Goal: Check status: Check status

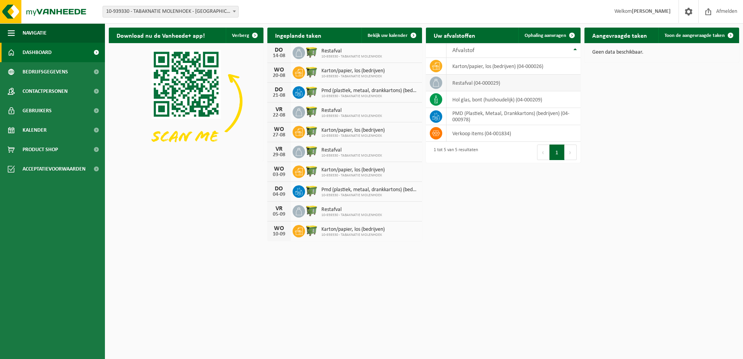
click at [435, 84] on icon at bounding box center [436, 83] width 8 height 8
click at [34, 77] on span "Bedrijfsgegevens" at bounding box center [45, 71] width 45 height 19
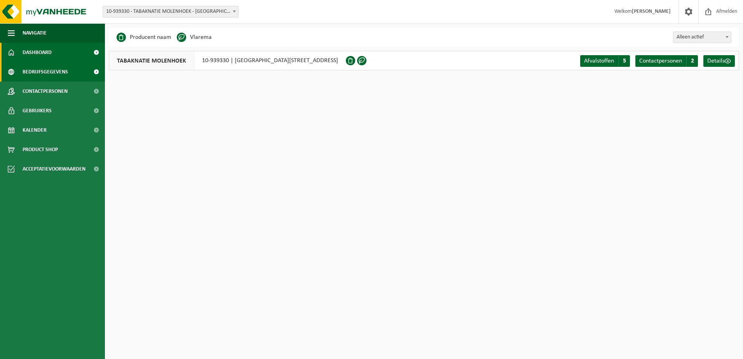
click at [32, 55] on span "Dashboard" at bounding box center [37, 52] width 29 height 19
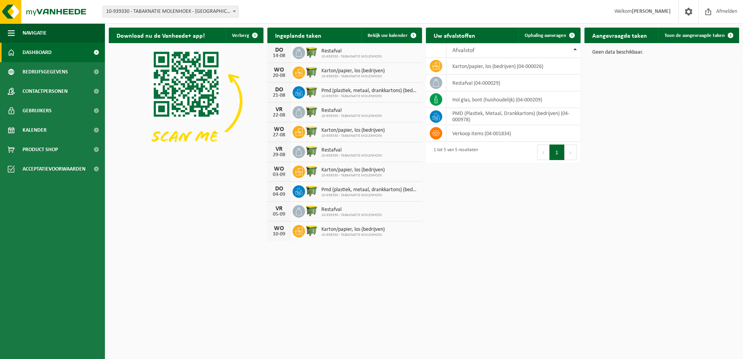
drag, startPoint x: 32, startPoint y: 56, endPoint x: 163, endPoint y: 240, distance: 225.6
click at [163, 240] on div "Download nu de Vanheede+ app! Verberg Ingeplande taken Bekijk uw kalender DO 14…" at bounding box center [424, 134] width 634 height 221
click at [47, 149] on span "Product Shop" at bounding box center [40, 149] width 35 height 19
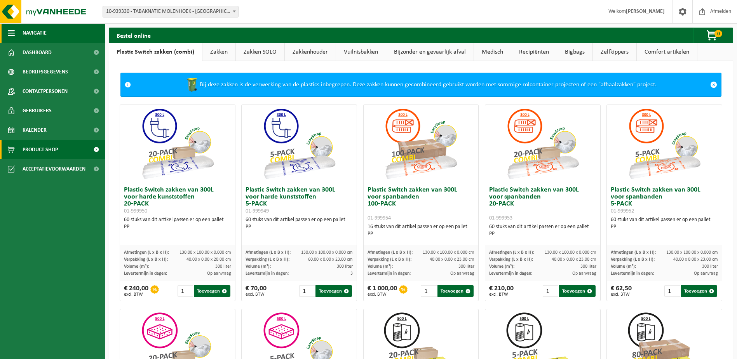
click at [9, 36] on span "button" at bounding box center [11, 32] width 7 height 19
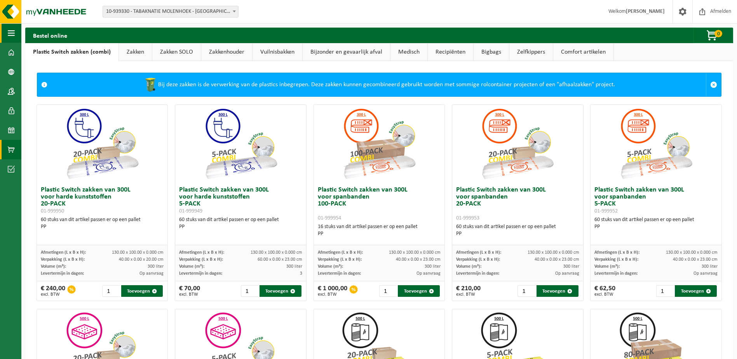
click at [10, 36] on span "button" at bounding box center [11, 32] width 7 height 19
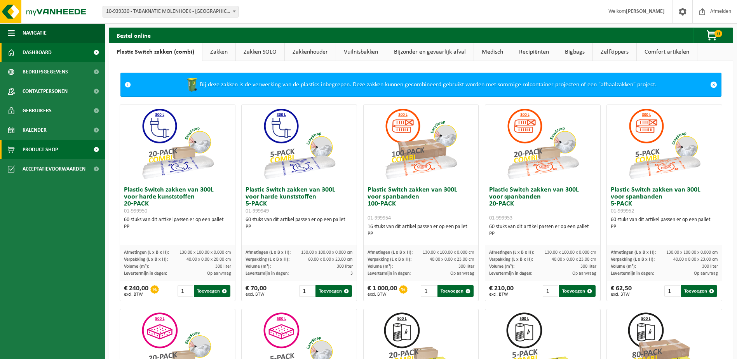
click at [13, 52] on span at bounding box center [11, 52] width 7 height 19
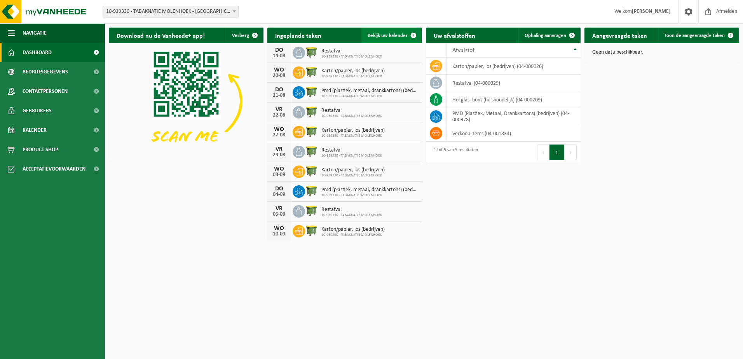
click at [413, 36] on span at bounding box center [414, 36] width 16 height 16
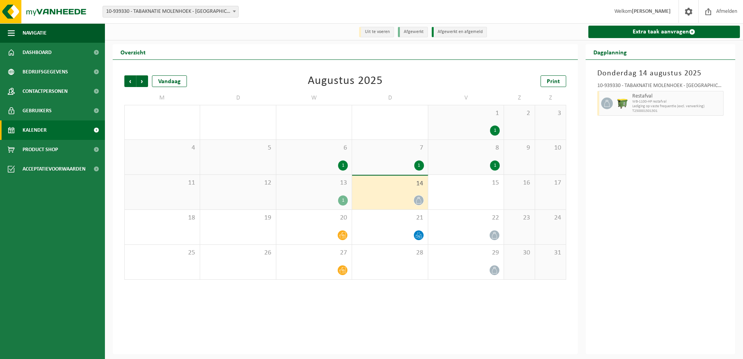
click at [418, 169] on div "1" at bounding box center [419, 165] width 10 height 10
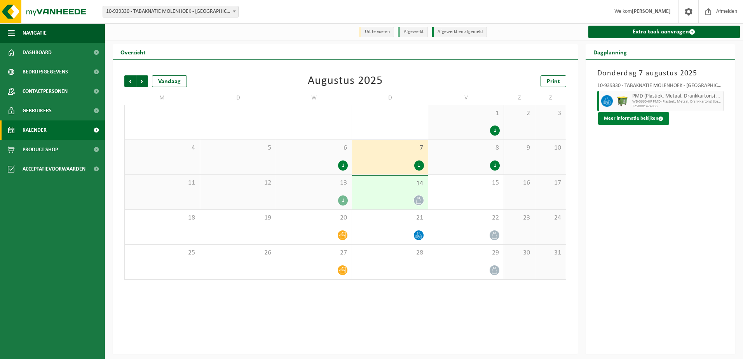
click at [641, 122] on button "Meer informatie bekijken" at bounding box center [633, 118] width 71 height 12
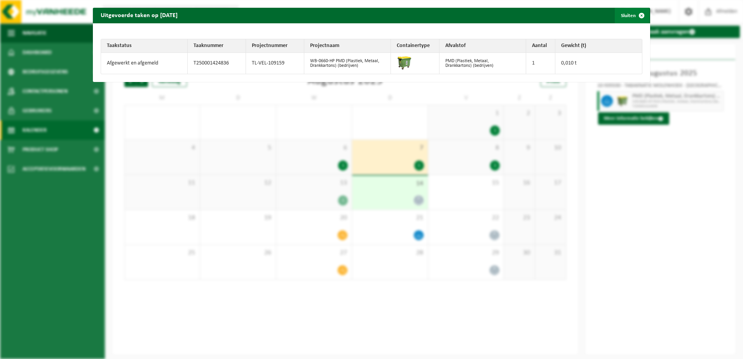
click at [634, 16] on span "button" at bounding box center [642, 16] width 16 height 16
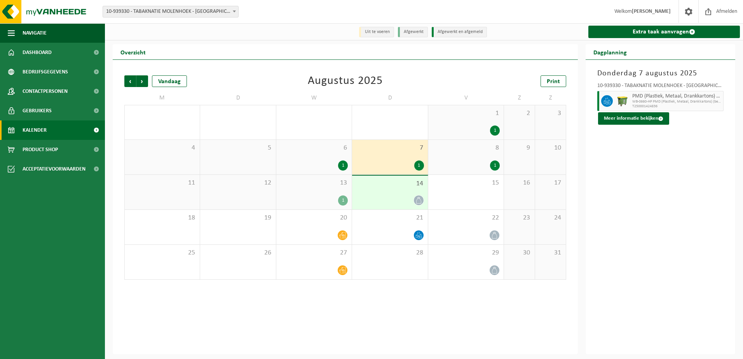
click at [344, 165] on div "1" at bounding box center [343, 165] width 10 height 10
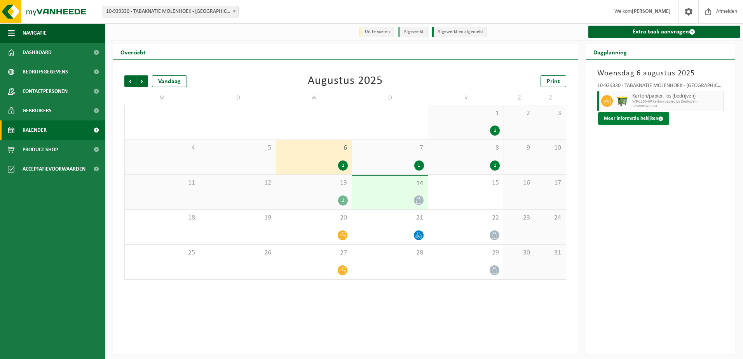
click at [616, 116] on button "Meer informatie bekijken" at bounding box center [633, 118] width 71 height 12
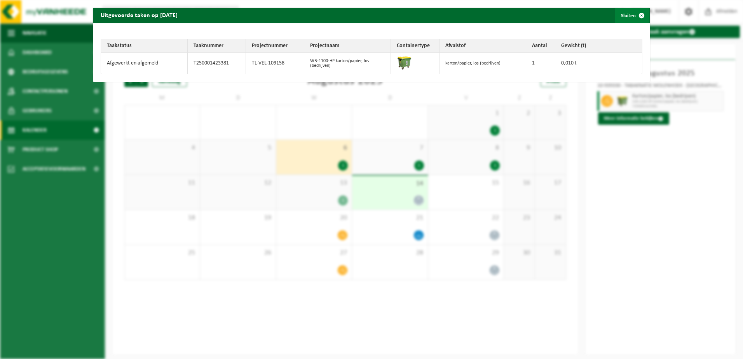
click at [636, 16] on span "button" at bounding box center [642, 16] width 16 height 16
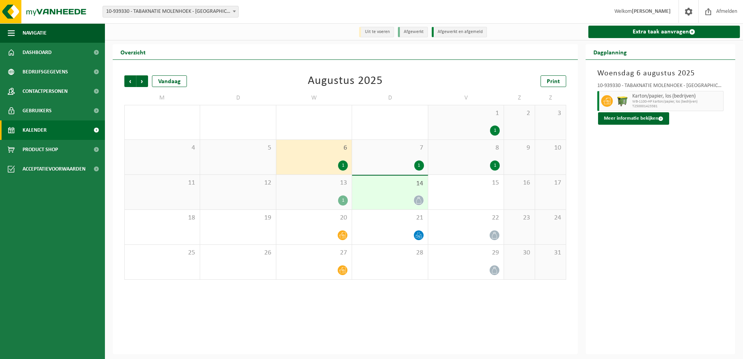
click at [492, 166] on div "1" at bounding box center [495, 165] width 10 height 10
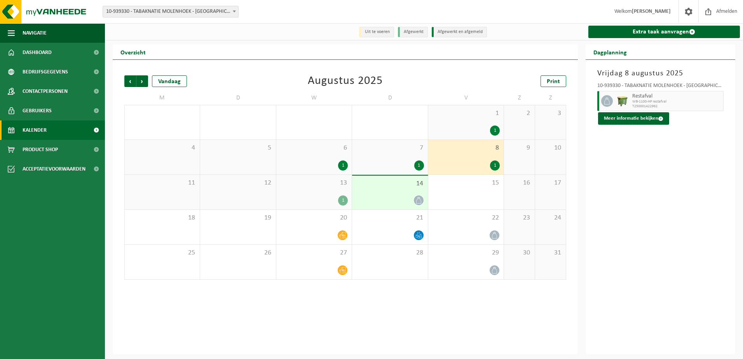
click at [623, 103] on img at bounding box center [623, 101] width 12 height 12
click at [610, 102] on icon at bounding box center [606, 101] width 7 height 7
drag, startPoint x: 610, startPoint y: 102, endPoint x: 623, endPoint y: 124, distance: 24.9
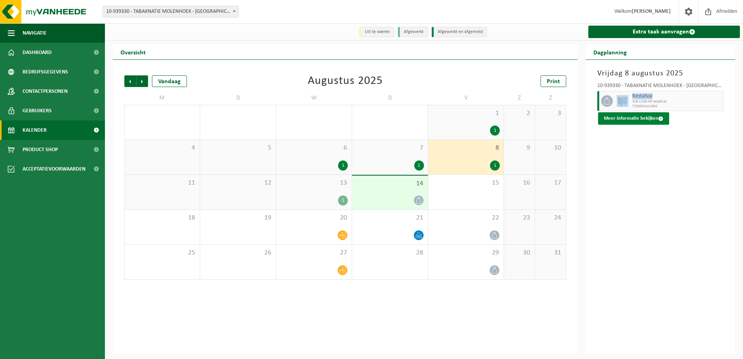
click at [623, 124] on button "Meer informatie bekijken" at bounding box center [633, 118] width 71 height 12
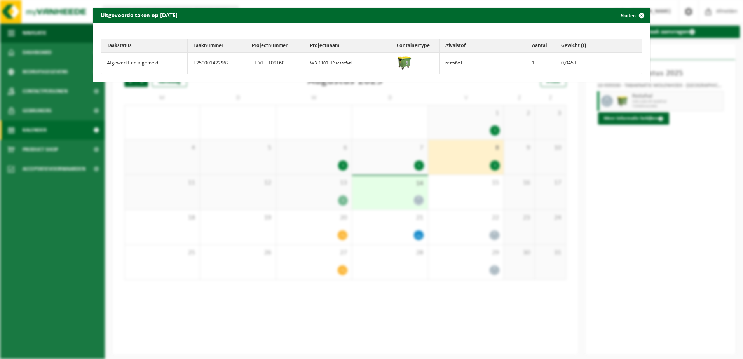
click at [324, 63] on td "WB-1100-HP restafval" at bounding box center [347, 63] width 87 height 21
click at [280, 65] on td "TL-VEL-109160" at bounding box center [275, 63] width 58 height 21
click at [279, 65] on td "TL-VEL-109160" at bounding box center [275, 63] width 58 height 21
drag, startPoint x: 279, startPoint y: 65, endPoint x: 212, endPoint y: 66, distance: 67.6
click at [212, 66] on td "T250001422962" at bounding box center [217, 63] width 58 height 21
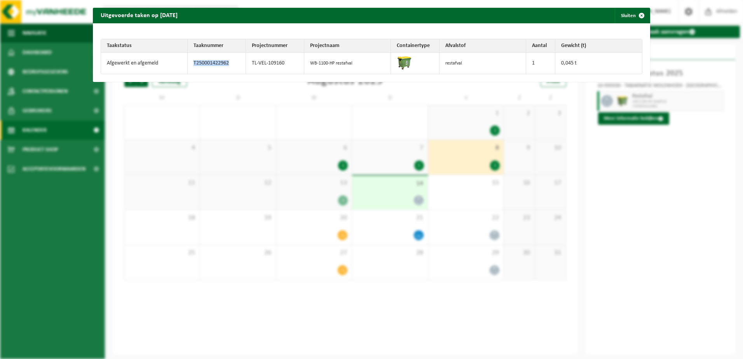
click at [212, 65] on td "T250001422962" at bounding box center [217, 63] width 58 height 21
drag, startPoint x: 212, startPoint y: 65, endPoint x: 141, endPoint y: 64, distance: 70.3
click at [141, 64] on td "Afgewerkt en afgemeld" at bounding box center [144, 63] width 87 height 21
click at [567, 66] on td "0,045 t" at bounding box center [598, 63] width 87 height 21
click at [631, 175] on div "Uitgevoerde taken op 2025-08-08 Sluiten Taakstatus Taaknummer Projectnummer Pro…" at bounding box center [371, 179] width 743 height 359
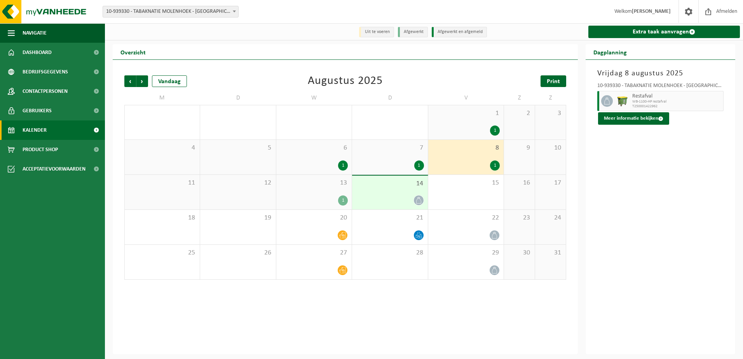
click at [554, 84] on span "Print" at bounding box center [553, 81] width 13 height 6
click at [646, 120] on button "Meer informatie bekijken" at bounding box center [633, 118] width 71 height 12
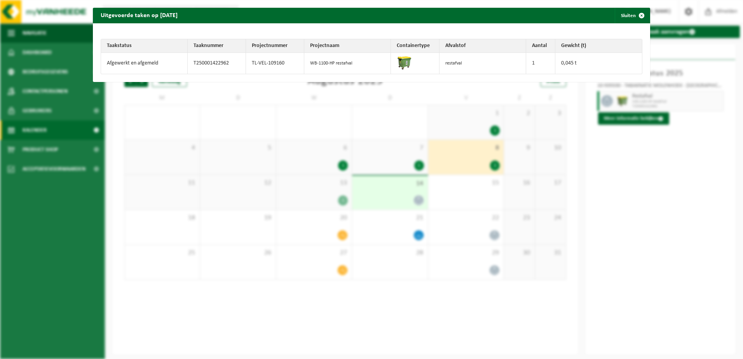
click at [622, 13] on button "Sluiten" at bounding box center [632, 16] width 35 height 16
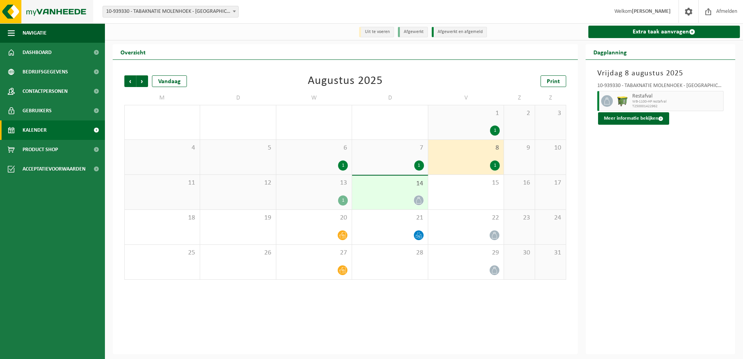
click at [74, 11] on img at bounding box center [46, 11] width 93 height 23
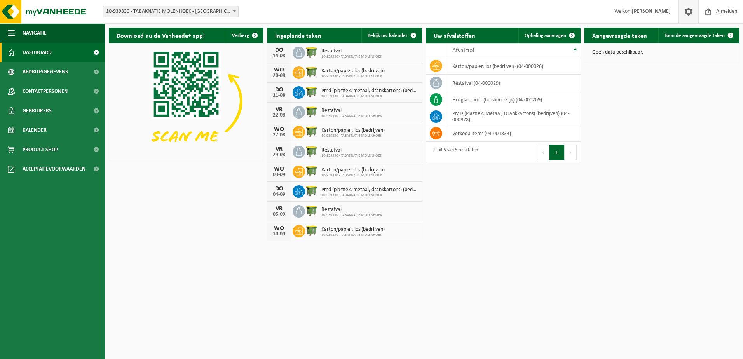
click at [686, 12] on span at bounding box center [689, 11] width 12 height 23
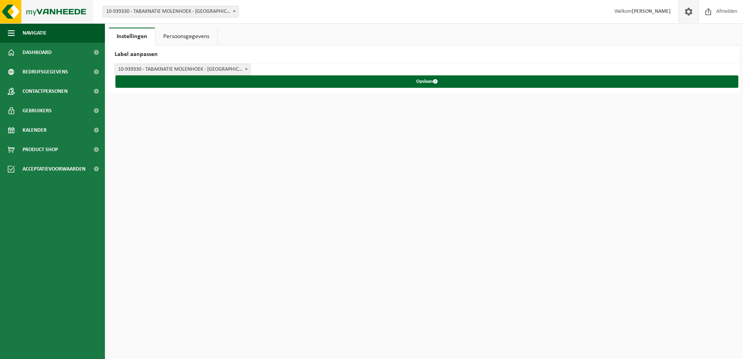
click at [43, 10] on img at bounding box center [46, 11] width 93 height 23
